Goal: Communication & Community: Answer question/provide support

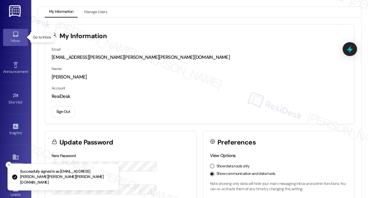
click at [13, 38] on div "Inbox" at bounding box center [15, 41] width 31 height 6
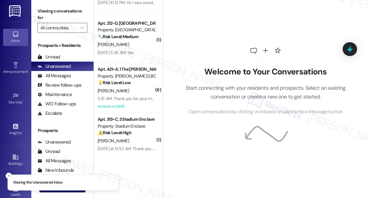
scroll to position [46, 0]
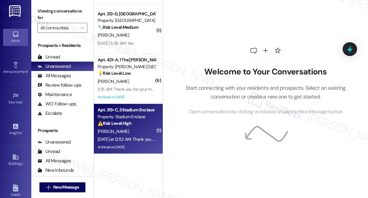
click at [141, 132] on div "[PERSON_NAME]" at bounding box center [126, 132] width 59 height 8
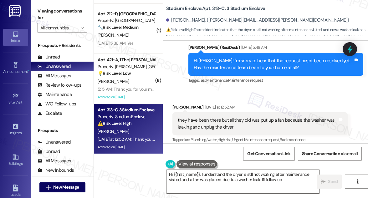
scroll to position [1248, 0]
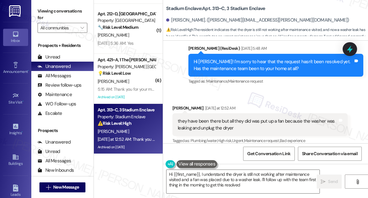
type textarea "Hi {{first_name}}, I understand the dryer is still not working after maintenanc…"
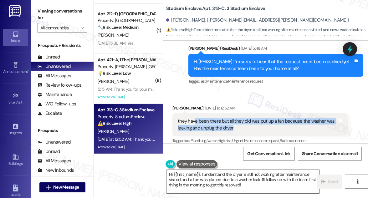
drag, startPoint x: 195, startPoint y: 101, endPoint x: 255, endPoint y: 106, distance: 60.0
click at [255, 118] on div "they have been there but all they did was put up a fan because the washer was l…" at bounding box center [258, 124] width 160 height 13
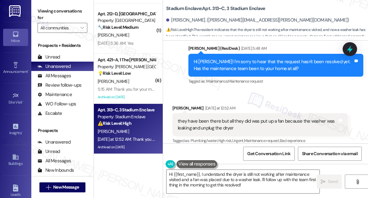
scroll to position [1242, 0]
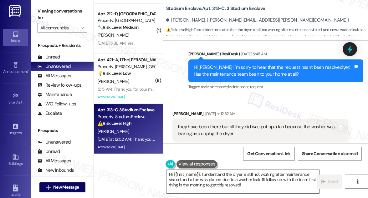
click at [265, 124] on div "they have been there but all they did was put up a fan because the washer was l…" at bounding box center [258, 130] width 160 height 13
drag, startPoint x: 190, startPoint y: 113, endPoint x: 231, endPoint y: 114, distance: 41.0
click at [231, 124] on div "they have been there but all they did was put up a fan because the washer was l…" at bounding box center [258, 130] width 160 height 13
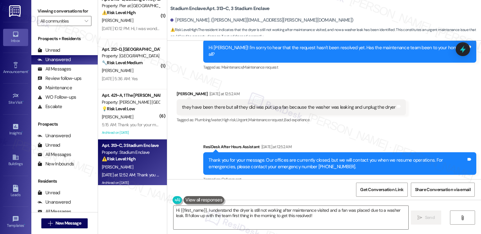
scroll to position [1135, 0]
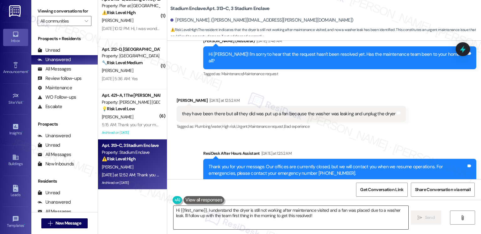
click at [247, 198] on textarea "Hi {{first_name}}, I understand the dryer is still not working after maintenanc…" at bounding box center [290, 217] width 234 height 23
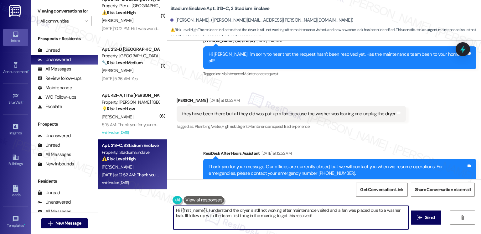
click at [247, 198] on textarea "Hi {{first_name}}, I understand the dryer is still not working after maintenanc…" at bounding box center [290, 217] width 234 height 23
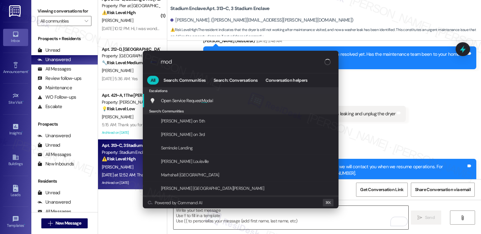
type input "moda"
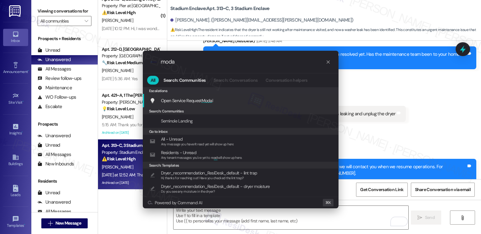
click at [227, 99] on div "Open Service Request Moda l Add shortcut" at bounding box center [241, 100] width 183 height 7
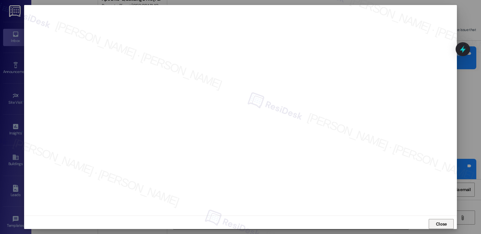
click at [368, 198] on span "Close" at bounding box center [441, 224] width 11 height 7
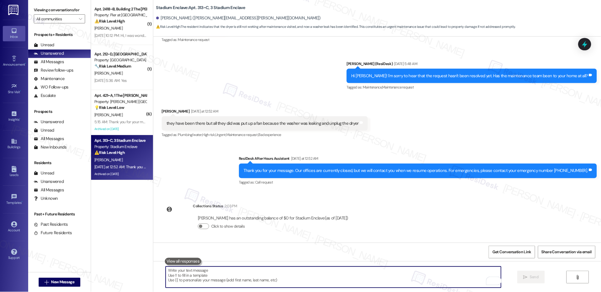
scroll to position [1057, 0]
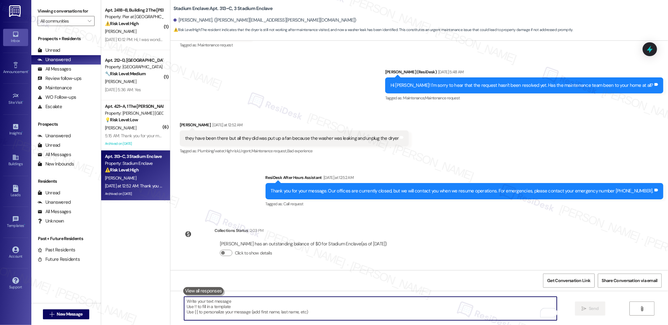
click at [350, 198] on textarea "To enrich screen reader interactions, please activate Accessibility in Grammarl…" at bounding box center [370, 307] width 373 height 23
type textarea "I"
type textarea "D"
type textarea "Is there still a leak?"
click at [251, 198] on textarea "To enrich screen reader interactions, please activate Accessibility in Grammarl…" at bounding box center [370, 307] width 373 height 23
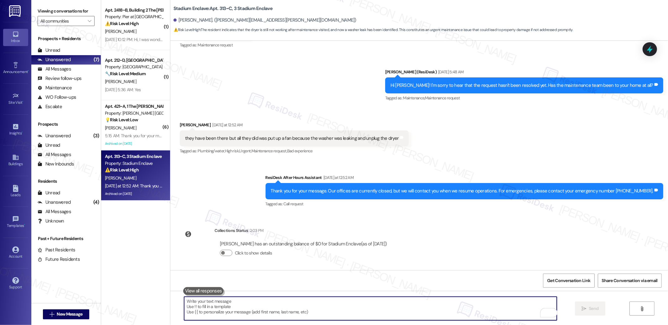
click at [251, 198] on textarea "To enrich screen reader interactions, please activate Accessibility in Grammarl…" at bounding box center [370, 307] width 373 height 23
paste textarea "Is the leak still there?"
type textarea "Is the leak still there?"
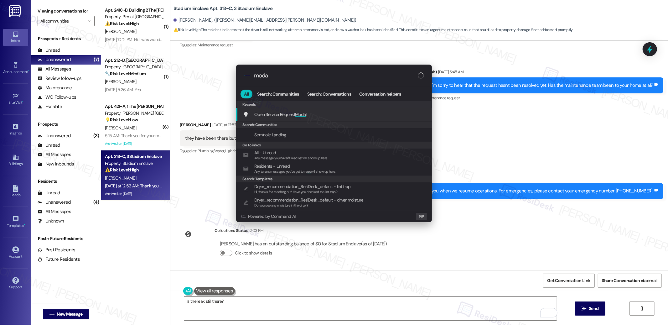
type input "modal"
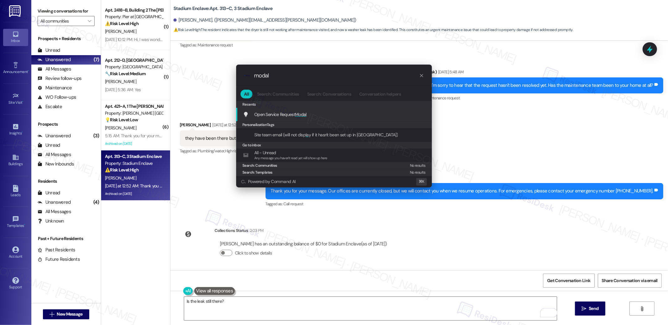
click at [325, 115] on div "Open Service Request Modal Add shortcut" at bounding box center [334, 114] width 183 height 7
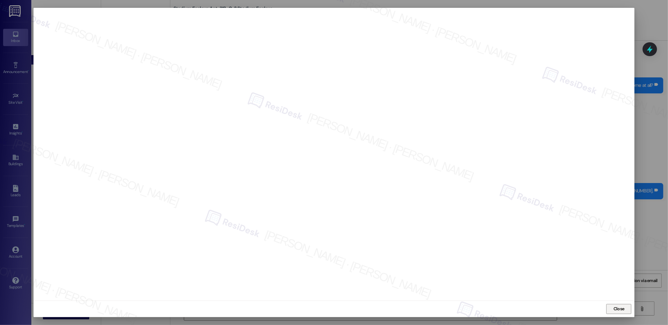
click at [368, 198] on span "Close" at bounding box center [618, 308] width 11 height 7
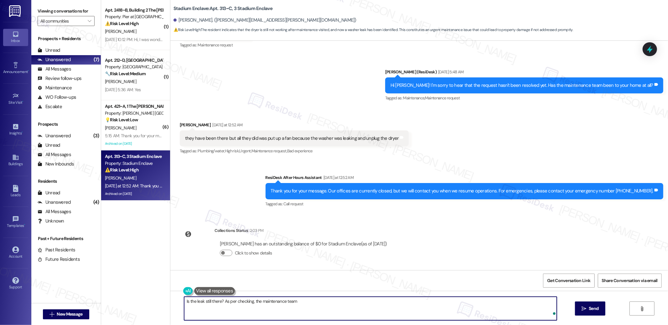
paste textarea "repaired ac drain leak upstairs"
click at [368, 198] on textarea "Is the leak still there? As per checking, the maintenance team repaired the AC …" at bounding box center [370, 307] width 373 height 23
drag, startPoint x: 368, startPoint y: 300, endPoint x: 351, endPoint y: 301, distance: 17.3
click at [351, 198] on textarea "Is the leak still there? As per checking, the maintenance team repaired the AC …" at bounding box center [370, 307] width 373 height 23
click at [291, 198] on textarea "Is the leak still there? As per checking, the maintenance team repaired the AC …" at bounding box center [370, 307] width 373 height 23
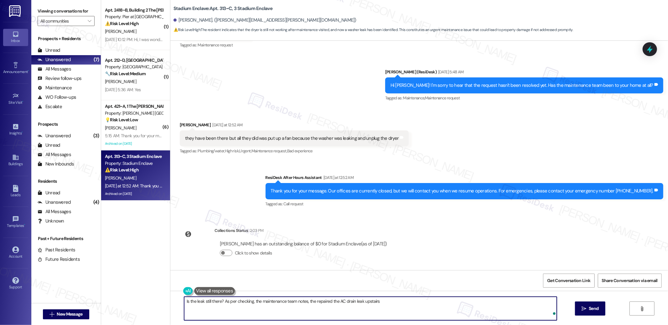
type textarea "Is the leak still there? As per checking, the maintenance team notes, they repa…"
click at [368, 198] on textarea "Is the leak still there? As per checking, the maintenance team notes, they repa…" at bounding box center [370, 307] width 373 height 23
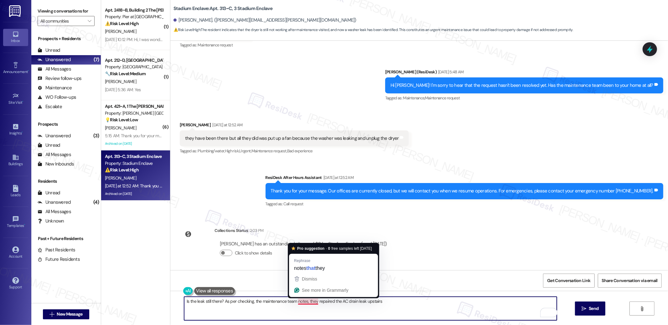
click at [315, 198] on textarea "Is the leak still there? As per checking, the maintenance team notes, they repa…" at bounding box center [370, 307] width 373 height 23
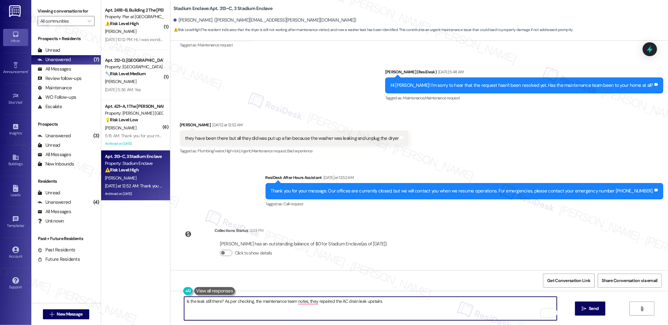
click at [354, 198] on textarea "Is the leak still there? As per checking, the maintenance team notes, they repa…" at bounding box center [370, 307] width 373 height 23
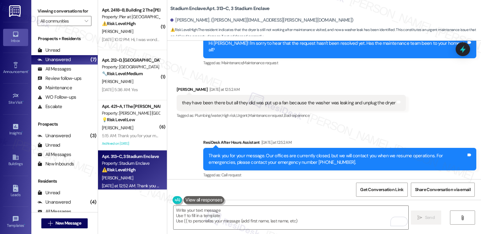
scroll to position [1111, 0]
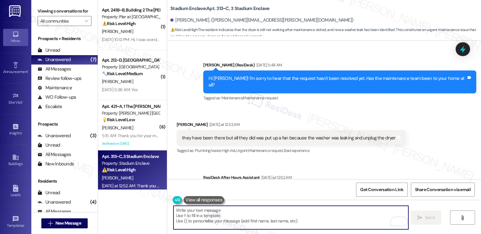
click at [211, 198] on textarea "To enrich screen reader interactions, please activate Accessibility in Grammarl…" at bounding box center [290, 217] width 234 height 23
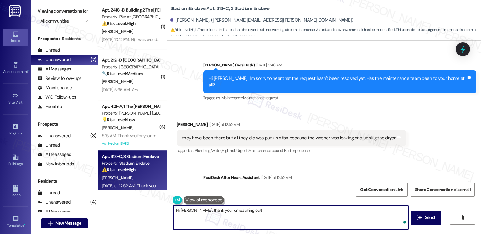
paste textarea "Is the leak still present? According to the maintenance team’s notes, they have…"
click at [249, 198] on textarea "Hi [PERSON_NAME], thank you for reaching out! Is the leak still present? Accord…" at bounding box center [290, 217] width 234 height 23
click at [277, 198] on textarea "Hi [PERSON_NAME], thank you for reaching out! Is the leak still present? Accord…" at bounding box center [290, 217] width 234 height 23
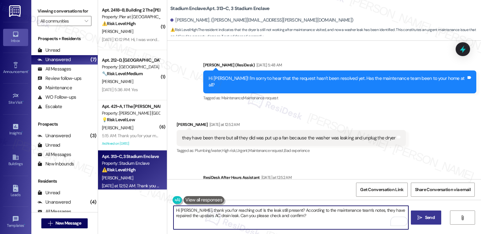
type textarea "Hi [PERSON_NAME], thank you for reaching out! Is the leak still present? Accord…"
click at [368, 198] on span "Send" at bounding box center [430, 217] width 10 height 7
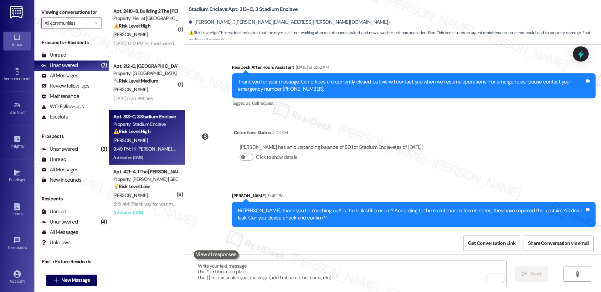
scroll to position [1154, 0]
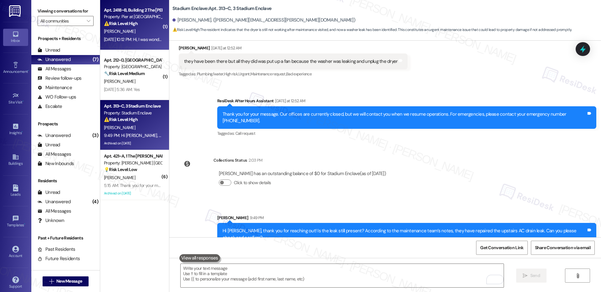
click at [141, 28] on div "[PERSON_NAME]" at bounding box center [132, 32] width 59 height 8
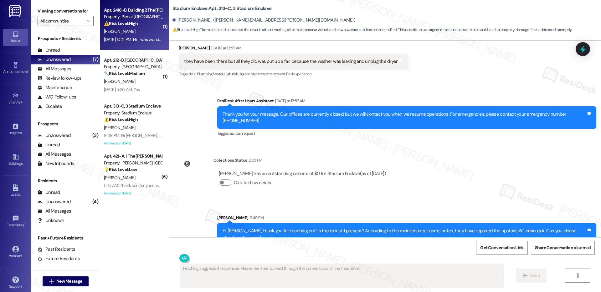
click at [141, 28] on div "[PERSON_NAME]" at bounding box center [132, 32] width 59 height 8
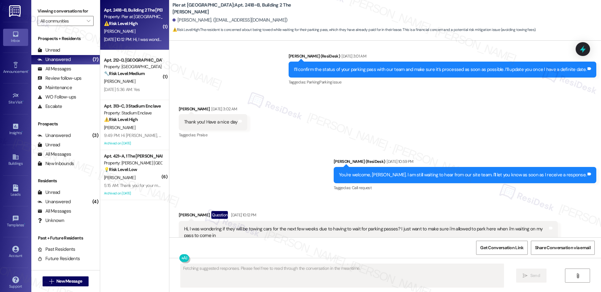
scroll to position [2696, 0]
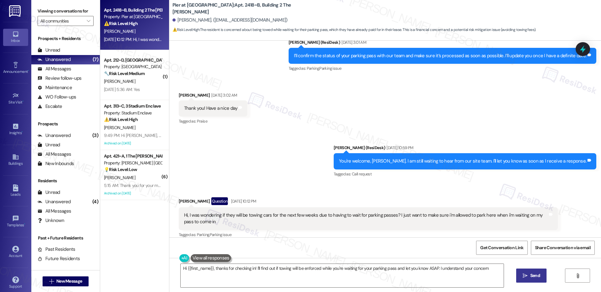
type textarea "Hi {{first_name}}, thanks for checking in! I'll find out if towing will be enfo…"
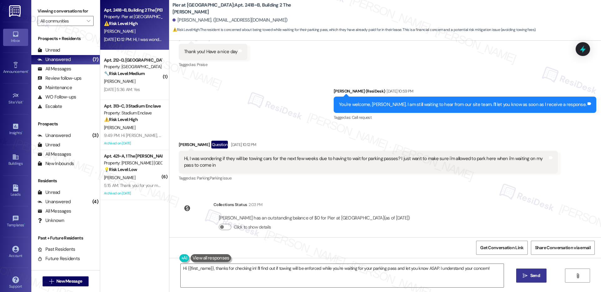
scroll to position [2754, 0]
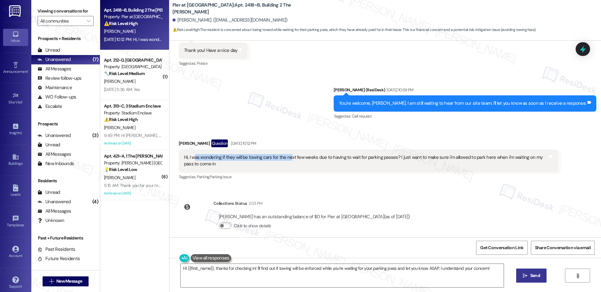
drag, startPoint x: 188, startPoint y: 151, endPoint x: 286, endPoint y: 153, distance: 97.4
click at [286, 154] on div "Hi, I was wondering if they will be towing cars for the next few weeks due to h…" at bounding box center [366, 160] width 364 height 13
click at [221, 154] on div "Hi, I was wondering if they will be towing cars for the next few weeks due to h…" at bounding box center [366, 160] width 364 height 13
drag, startPoint x: 205, startPoint y: 151, endPoint x: 300, endPoint y: 152, distance: 95.5
click at [300, 154] on div "Hi, I was wondering if they will be towing cars for the next few weeks due to h…" at bounding box center [366, 160] width 364 height 13
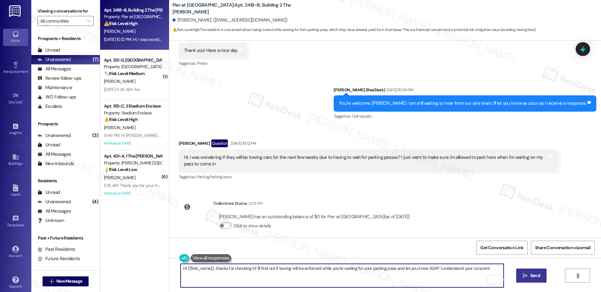
drag, startPoint x: 267, startPoint y: 270, endPoint x: 399, endPoint y: 274, distance: 132.8
click at [368, 198] on textarea "Hi {{first_name}}, thanks for checking in! I'll find out if towing will be enfo…" at bounding box center [342, 275] width 323 height 23
click at [368, 198] on button " Send" at bounding box center [531, 276] width 30 height 14
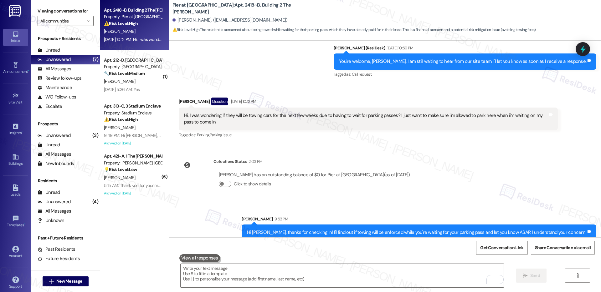
scroll to position [2797, 0]
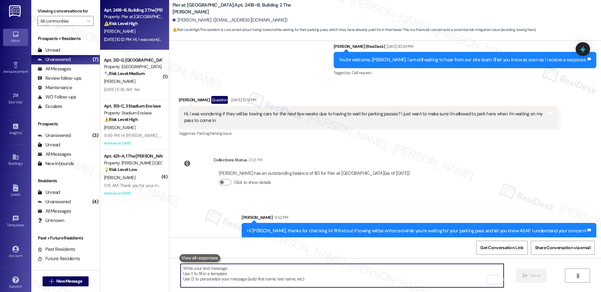
drag, startPoint x: 341, startPoint y: 284, endPoint x: 378, endPoint y: 279, distance: 37.6
click at [341, 198] on textarea "To enrich screen reader interactions, please activate Accessibility in Grammarl…" at bounding box center [342, 275] width 323 height 23
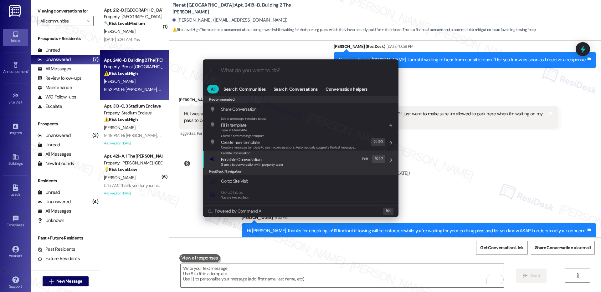
click at [291, 165] on div "Escalate Conversation Escalate Conversation Share this conversation with proper…" at bounding box center [301, 159] width 183 height 17
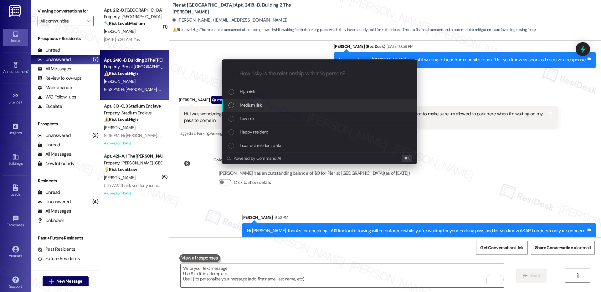
click at [284, 104] on div "Medium risk" at bounding box center [320, 105] width 183 height 7
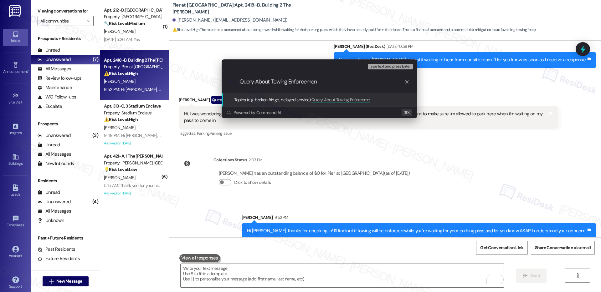
type input "Query About Towing Enforcement"
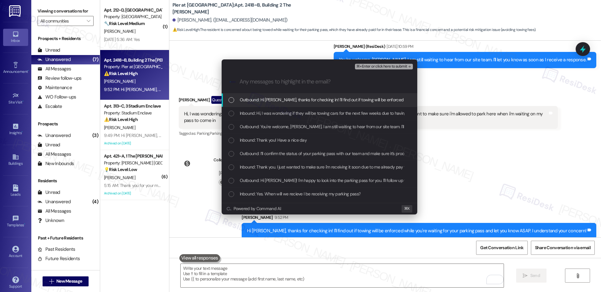
click at [330, 100] on span "Outbound: Hi [PERSON_NAME], thanks for checking in! I'll find out if towing wil…" at bounding box center [406, 99] width 332 height 7
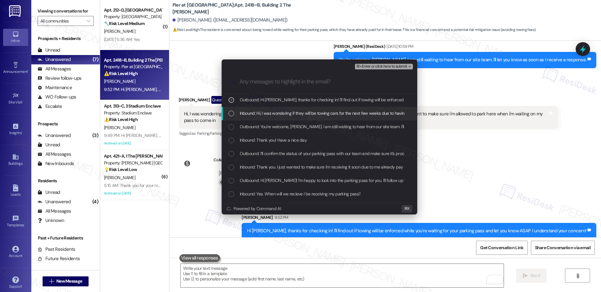
click at [321, 118] on div "Inbound: Hi, I was wondering if they will be towing cars for the next few weeks…" at bounding box center [320, 113] width 196 height 13
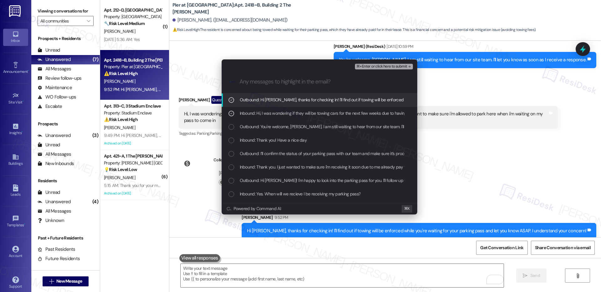
click at [368, 67] on span "⌘+Enter or click here to submit" at bounding box center [381, 66] width 51 height 4
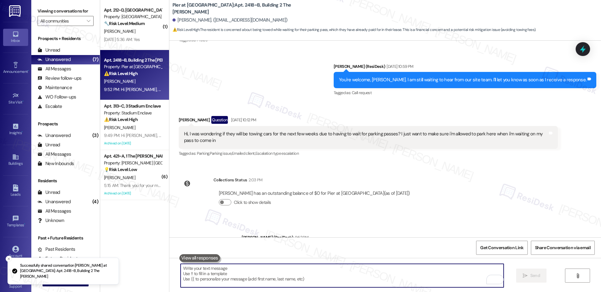
scroll to position [2806, 0]
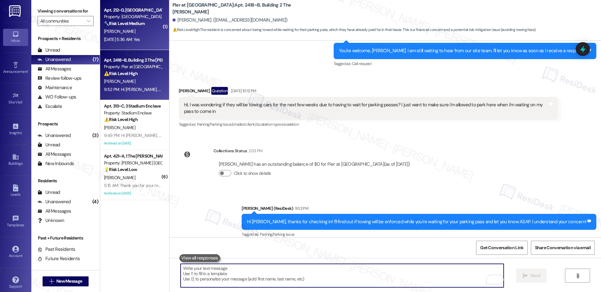
click at [147, 34] on div "[PERSON_NAME]" at bounding box center [132, 32] width 59 height 8
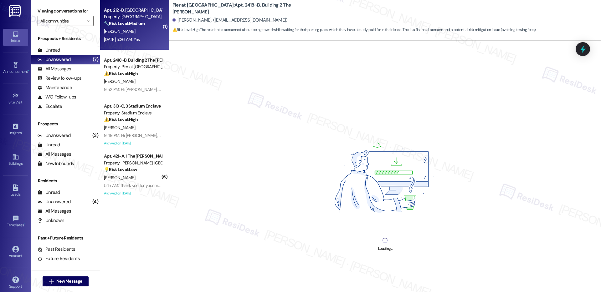
click at [147, 34] on div "[PERSON_NAME]" at bounding box center [132, 32] width 59 height 8
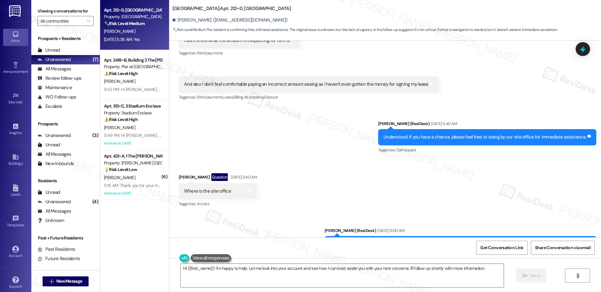
scroll to position [2044, 0]
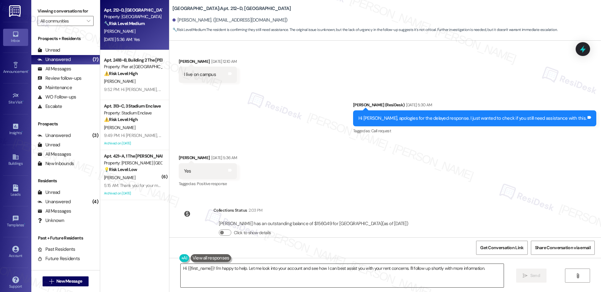
click at [251, 198] on textarea "Hi {{first_name}}! I'm happy to help. Let me look into your account and see how…" at bounding box center [342, 275] width 323 height 23
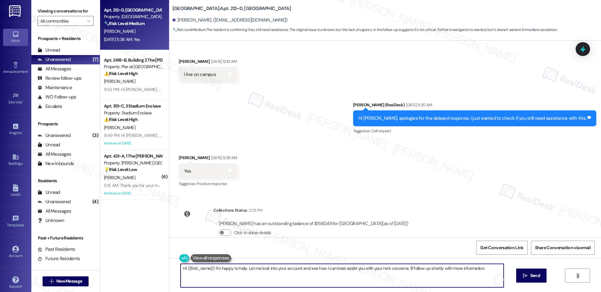
click at [251, 198] on textarea "Hi {{first_name}}! I'm happy to help. Let me look into your account and see how…" at bounding box center [342, 275] width 323 height 23
type textarea "I"
type textarea "Alright. I'll send another follow up to our onsite team. I'll let you know as s…"
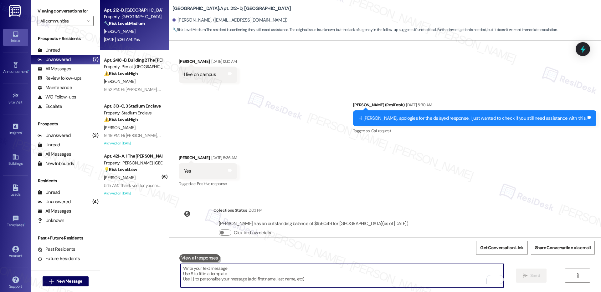
paste textarea "“Understood. I’ll send another follow-up to our onsite team and update you as s…"
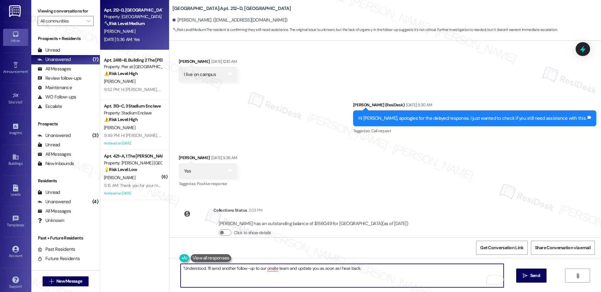
click at [181, 198] on textarea "“Understood. I’ll send another follow-up to our onsite team and update you as s…" at bounding box center [342, 275] width 323 height 23
click at [368, 198] on textarea "Understood. I’ll send another follow-up to our onsite team and update you as so…" at bounding box center [342, 275] width 323 height 23
type textarea "Understood. I’ll send another follow-up to our onsite team and update you as so…"
click at [368, 198] on span "Send" at bounding box center [535, 276] width 12 height 7
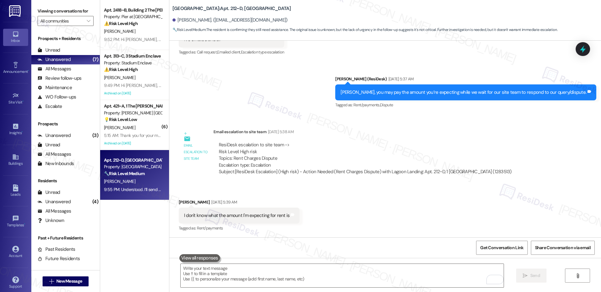
scroll to position [1644, 0]
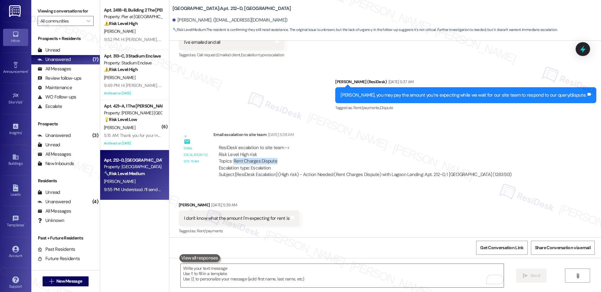
drag, startPoint x: 228, startPoint y: 149, endPoint x: 276, endPoint y: 148, distance: 47.9
click at [276, 149] on div "ResiDesk escalation to site team -> Risk Level: High risk Topics: Rent Charges …" at bounding box center [365, 158] width 293 height 27
copy div "Rent Charges Dispute"
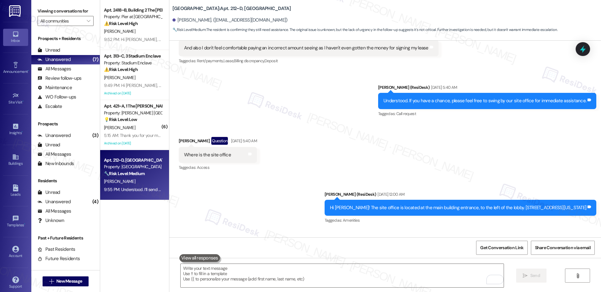
scroll to position [2088, 0]
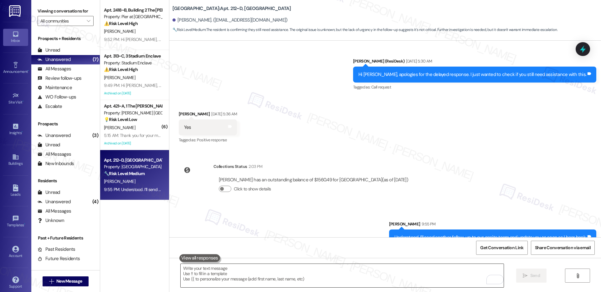
click at [240, 198] on textarea "To enrich screen reader interactions, please activate Accessibility in Grammarl…" at bounding box center [342, 275] width 323 height 23
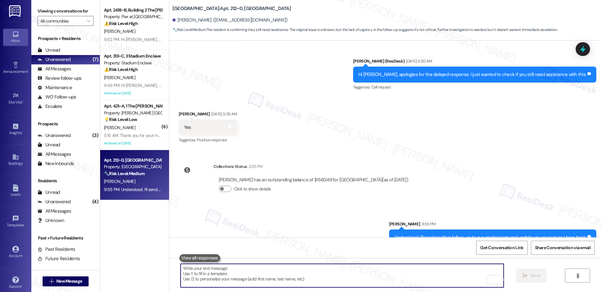
click at [240, 198] on textarea "To enrich screen reader interactions, please activate Accessibility in Grammarl…" at bounding box center [342, 275] width 323 height 23
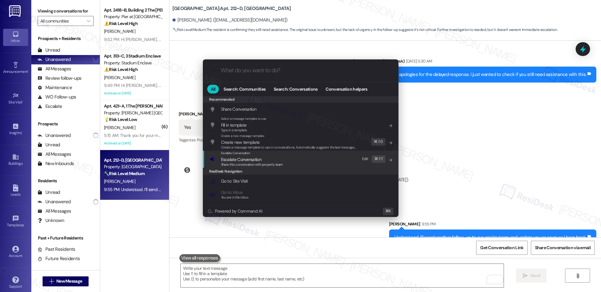
click at [254, 162] on span "Share this conversation with property team" at bounding box center [252, 164] width 62 height 4
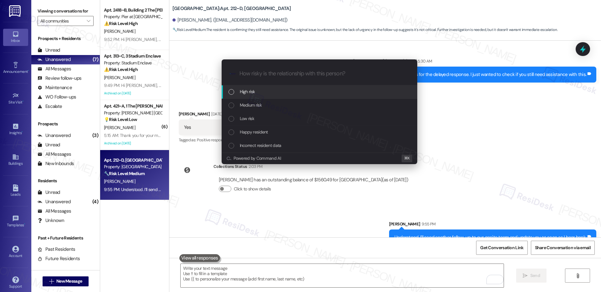
click at [266, 90] on div "High risk" at bounding box center [320, 91] width 183 height 7
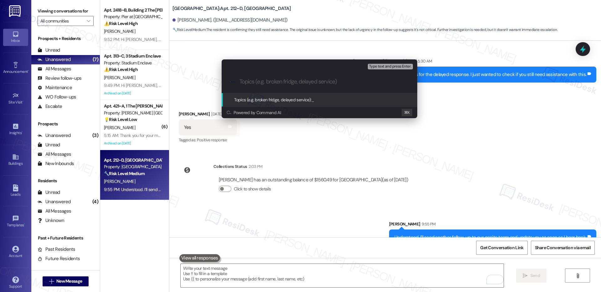
paste input "Rent Charges Dispute"
type input "Rent Charges Dispute"
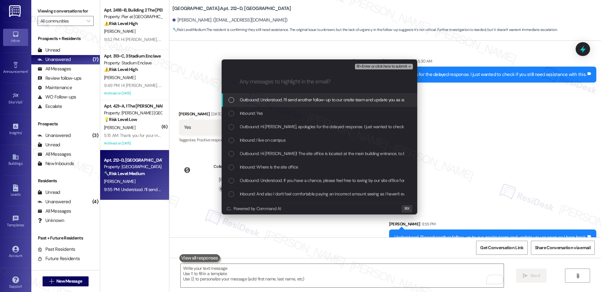
click at [267, 101] on span "Outbound: Understood. I’ll send another follow-up to our onsite team and update…" at bounding box center [339, 99] width 198 height 7
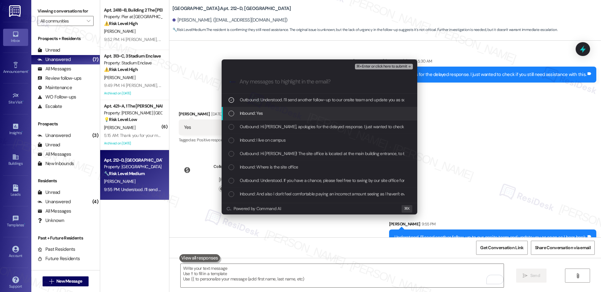
click at [261, 117] on div "Inbound: Yes" at bounding box center [320, 113] width 196 height 13
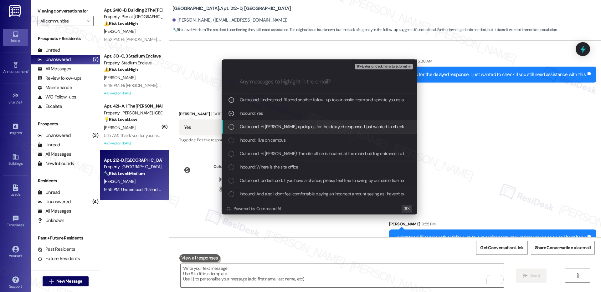
click at [256, 131] on div "Outbound: Hi [PERSON_NAME], apologies for the delayed response. I just wanted t…" at bounding box center [320, 127] width 196 height 13
click at [253, 143] on span "Inbound: I live on campus" at bounding box center [263, 140] width 46 height 7
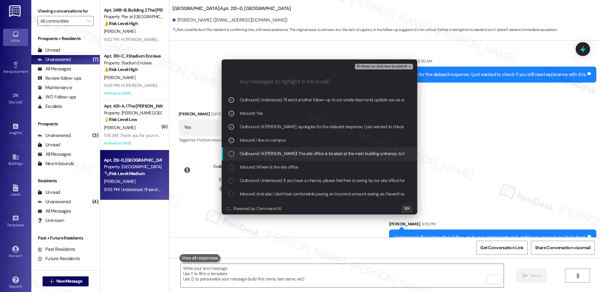
click at [250, 156] on span "Outbound: Hi [PERSON_NAME]! The site office is located at the main building ent…" at bounding box center [368, 153] width 256 height 7
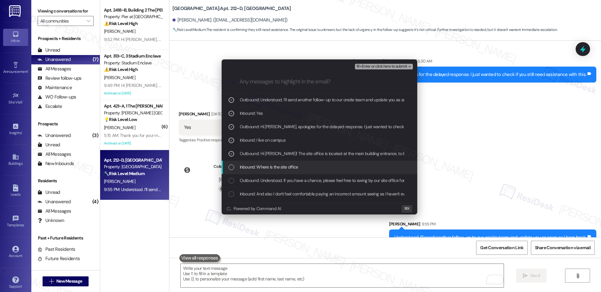
click at [246, 171] on span "Inbound: Where is the site office" at bounding box center [269, 167] width 59 height 7
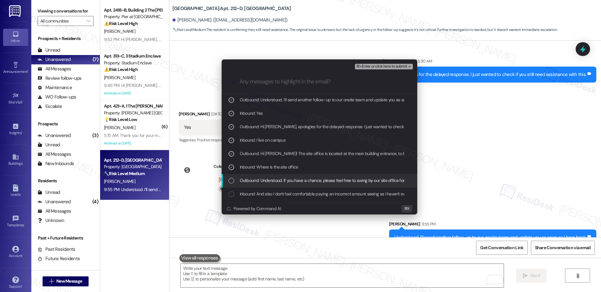
click at [244, 184] on span "Outbound: Understood. If you have a chance, please feel free to swing by our si…" at bounding box center [343, 180] width 206 height 7
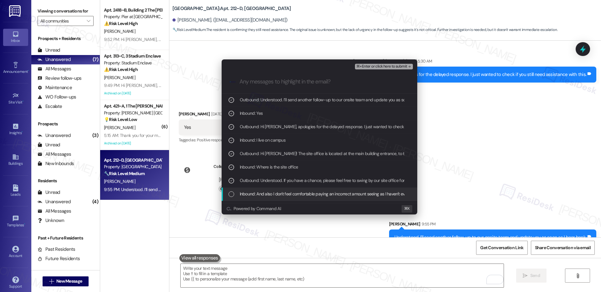
click at [245, 195] on span "Inbound: And also I don't feel comfortable paying an incorrect amount seeing as…" at bounding box center [360, 194] width 240 height 7
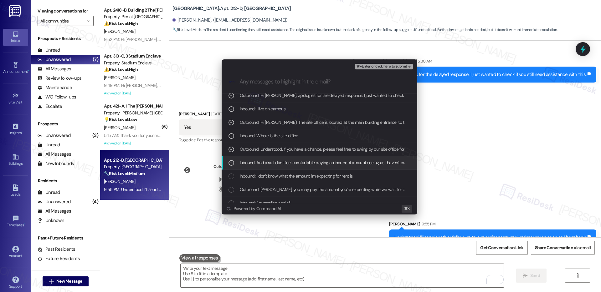
scroll to position [37, 0]
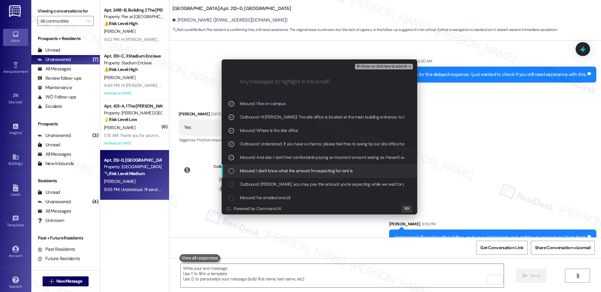
click at [259, 171] on span "Inbound: I don't know what the amount I'm expecting for rent is" at bounding box center [296, 170] width 113 height 7
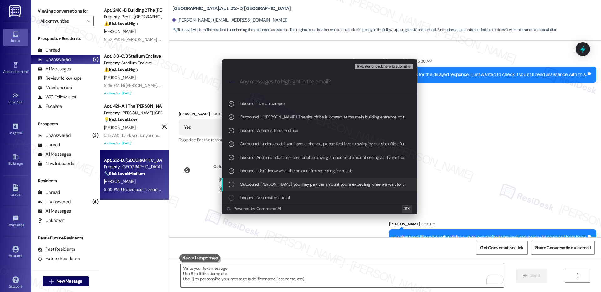
click at [257, 183] on span "Outbound: [PERSON_NAME], you may pay the amount you’re expecting while we wait …" at bounding box center [363, 184] width 247 height 7
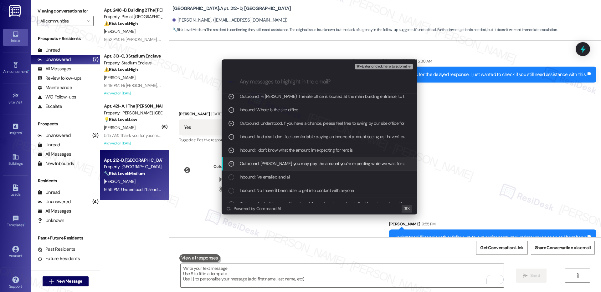
scroll to position [58, 0]
click at [259, 176] on span "Inbound: I've emailed and all" at bounding box center [265, 176] width 51 height 7
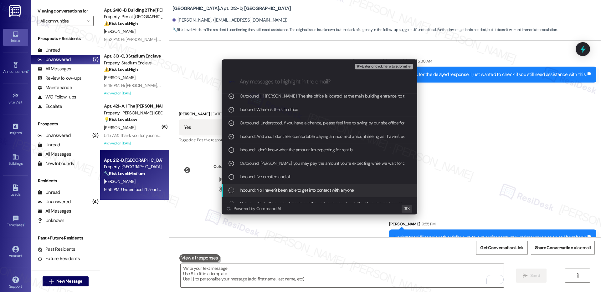
click at [259, 187] on span "Inbound: No I haven't been able to get into contact with anyone" at bounding box center [297, 190] width 114 height 7
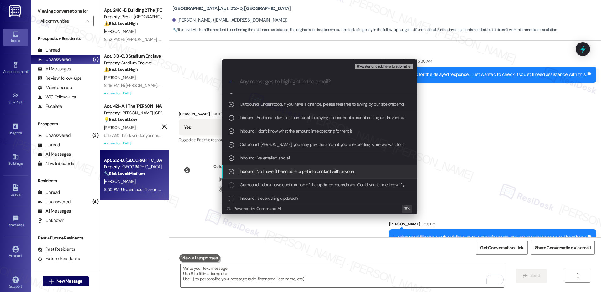
scroll to position [86, 0]
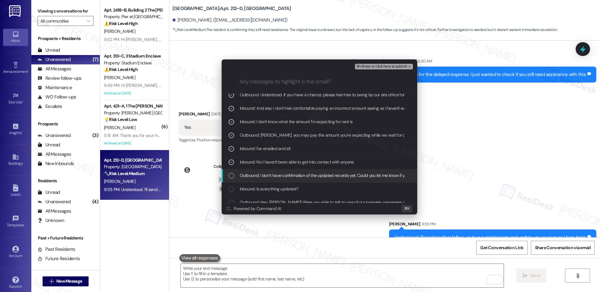
click at [265, 175] on span "Outbound: I don’t have confirmation of the updated records yet. Could you let m…" at bounding box center [376, 175] width 272 height 7
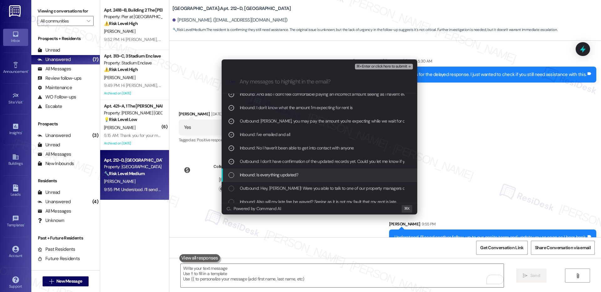
scroll to position [104, 0]
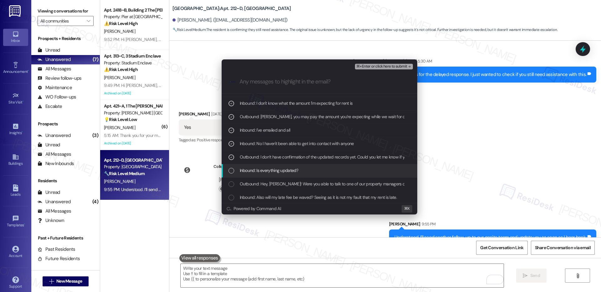
click at [276, 171] on span "Inbound: Is everything updated?" at bounding box center [269, 170] width 59 height 7
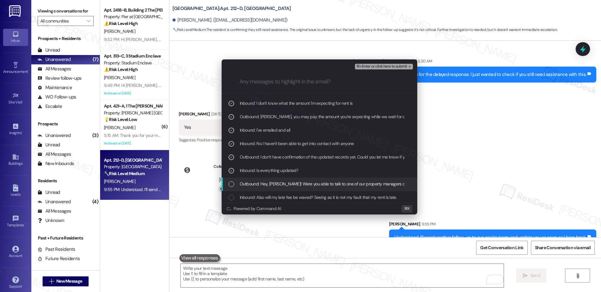
click at [277, 186] on span "Outbound: Hey, [PERSON_NAME]! Were you able to talk to one of our property mana…" at bounding box center [328, 184] width 176 height 7
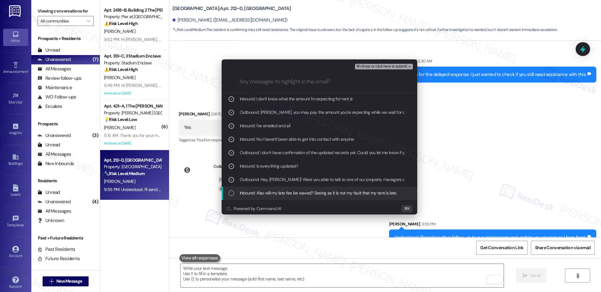
click at [276, 191] on span "Inbound: Also will my late fee be waved? Seeing as it is not my fault that my r…" at bounding box center [318, 193] width 157 height 7
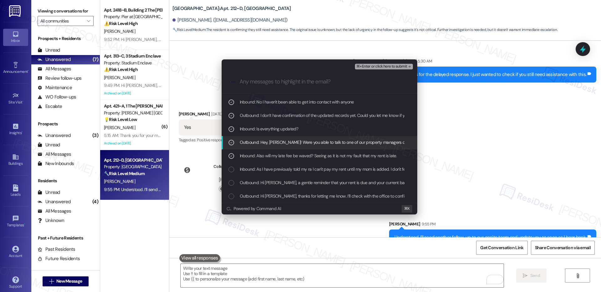
scroll to position [146, 0]
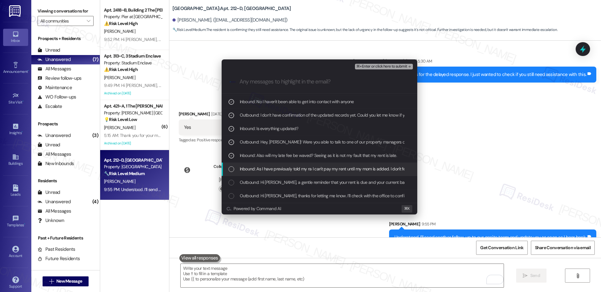
click at [303, 167] on span "Inbound: As I have previously told my ra I can't pay my rent until my mom is ad…" at bounding box center [359, 169] width 238 height 7
click at [368, 65] on span "⌘+Enter or click here to submit" at bounding box center [381, 66] width 51 height 4
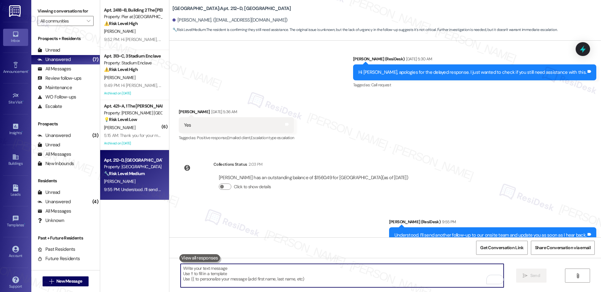
scroll to position [2097, 0]
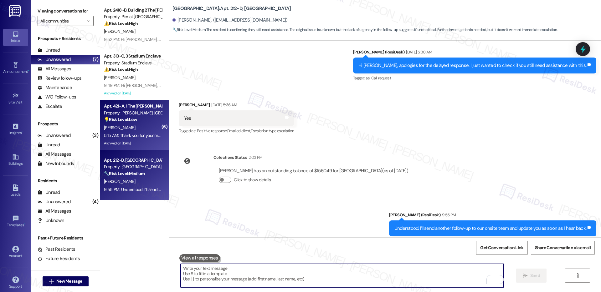
click at [146, 141] on div "Archived on [DATE]" at bounding box center [132, 144] width 59 height 8
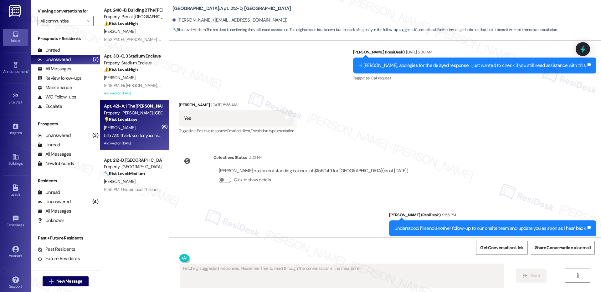
scroll to position [1500, 0]
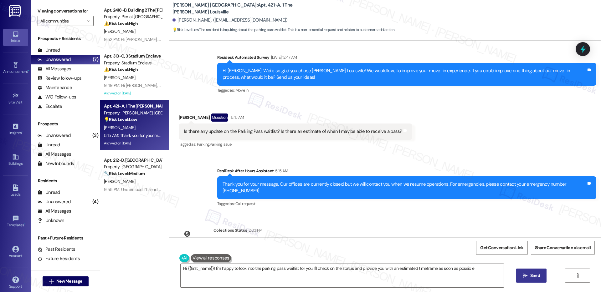
type textarea "Hi {{first_name}}! I'm happy to look into the parking pass waitlist for you. I'…"
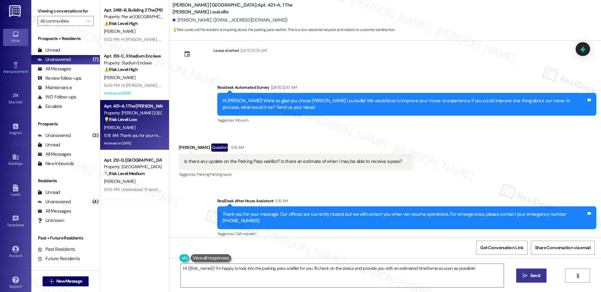
scroll to position [1469, 0]
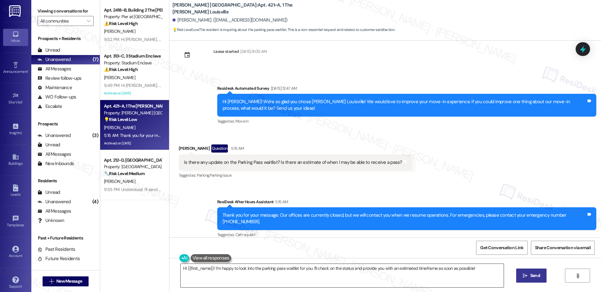
click at [368, 198] on textarea "Hi {{first_name}}! I'm happy to look into the parking pass waitlist for you. I'…" at bounding box center [342, 275] width 323 height 23
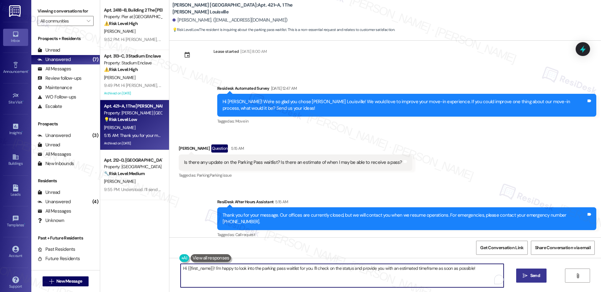
click at [368, 198] on span "Send" at bounding box center [535, 276] width 10 height 7
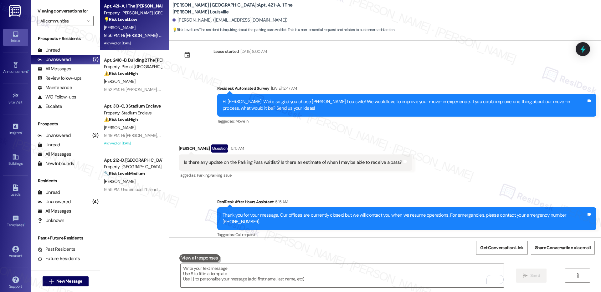
scroll to position [1544, 0]
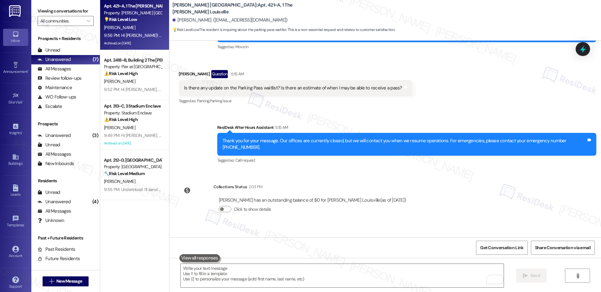
click at [307, 198] on div " Send " at bounding box center [385, 281] width 432 height 47
click at [309, 198] on textarea "To enrich screen reader interactions, please activate Accessibility in Grammarl…" at bounding box center [342, 275] width 323 height 23
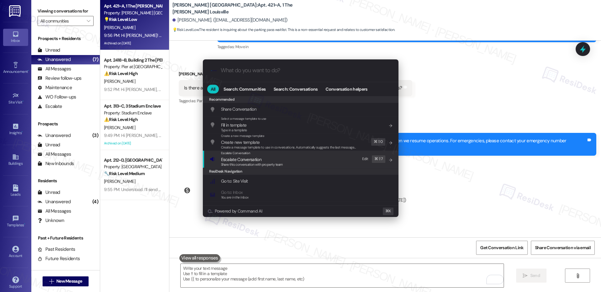
click at [258, 164] on span "Share this conversation with property team" at bounding box center [252, 164] width 62 height 4
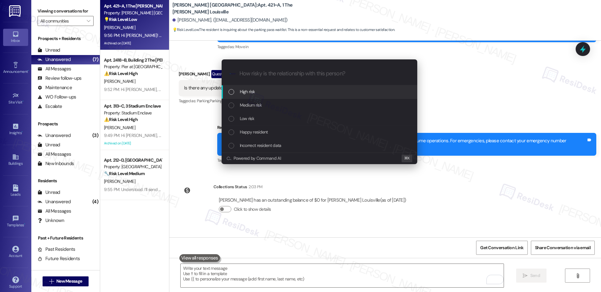
click at [262, 88] on div "High risk" at bounding box center [320, 91] width 183 height 7
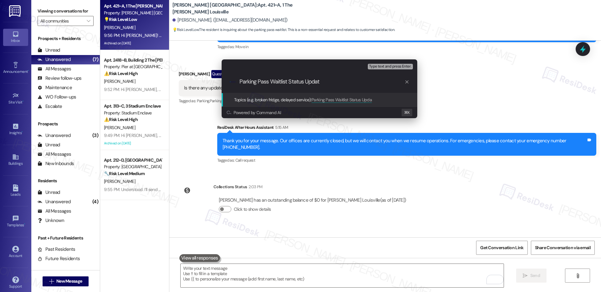
type input "Parking Pass Waitlist Status Update"
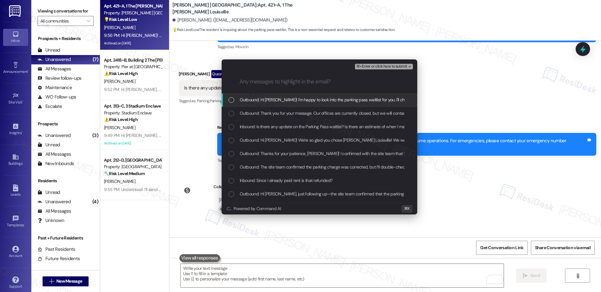
click at [260, 99] on span "Outbound: Hi [PERSON_NAME]! I'm happy to look into the parking pass waitlist fo…" at bounding box center [399, 99] width 318 height 7
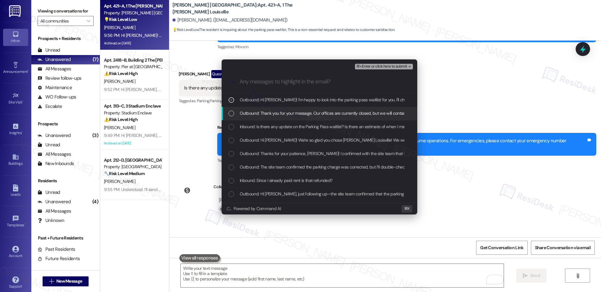
click at [265, 114] on span "Outbound: Thank you for your message. Our offices are currently closed, but we …" at bounding box center [425, 113] width 371 height 7
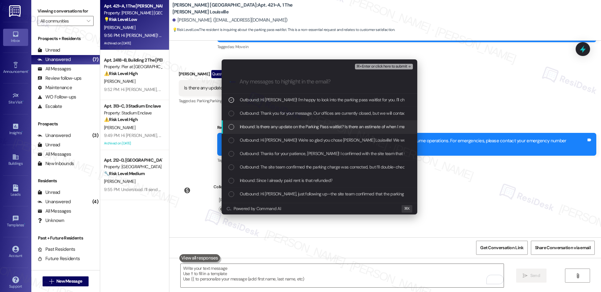
click at [268, 123] on span "Inbound: Is there any update on the Parking Pass waitlist? Is there an estimate…" at bounding box center [348, 126] width 216 height 7
click at [274, 141] on span "Outbound: Hi [PERSON_NAME]! We're so glad you chose [PERSON_NAME] Louisville! W…" at bounding box center [452, 140] width 425 height 7
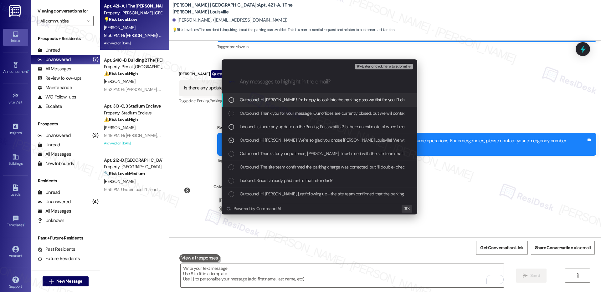
click at [368, 67] on span "⌘+Enter or click here to submit" at bounding box center [381, 66] width 51 height 4
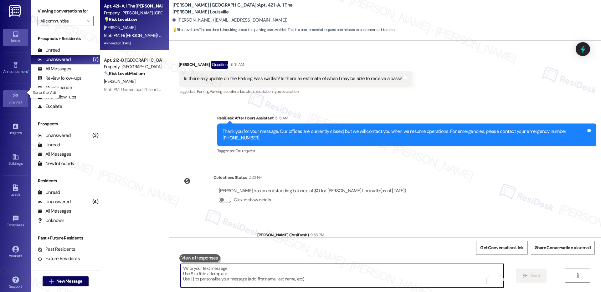
scroll to position [6, 0]
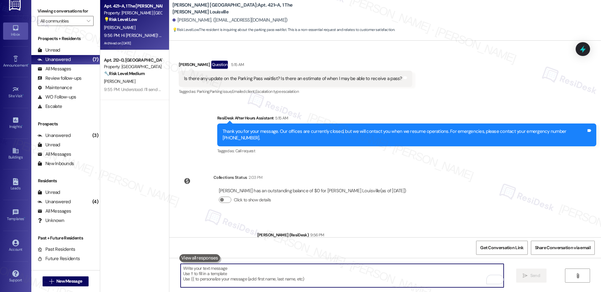
click at [12, 198] on div "Account Go to Account" at bounding box center [15, 246] width 25 height 31
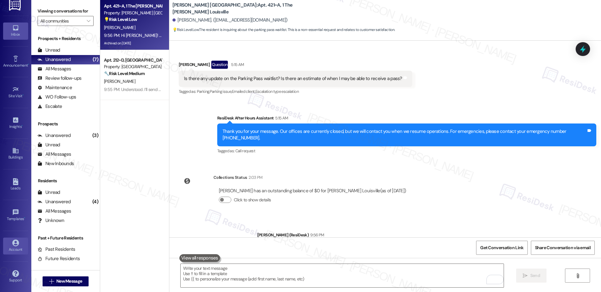
click at [15, 198] on icon at bounding box center [15, 243] width 7 height 7
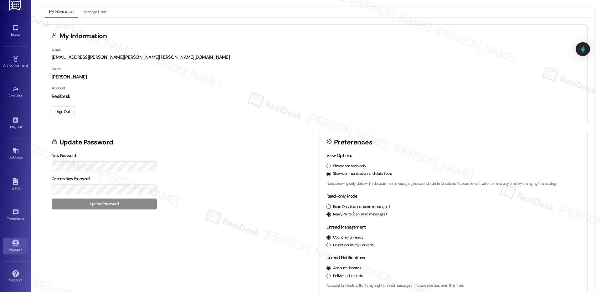
click at [68, 112] on button "Sign Out" at bounding box center [63, 111] width 23 height 11
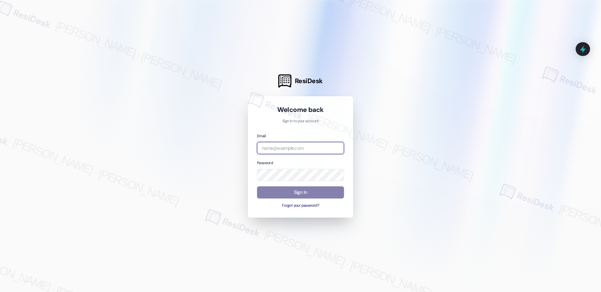
click at [282, 152] on input "email" at bounding box center [300, 148] width 87 height 12
click at [293, 147] on input "email" at bounding box center [300, 148] width 87 height 12
click at [0, 198] on com-1password-button at bounding box center [0, 292] width 0 height 0
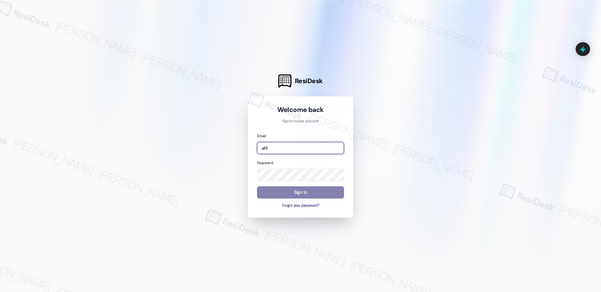
type input "automated-surveys-affinity_property-[PERSON_NAME].[PERSON_NAME].[PERSON_NAME]@a…"
